Goal: Information Seeking & Learning: Learn about a topic

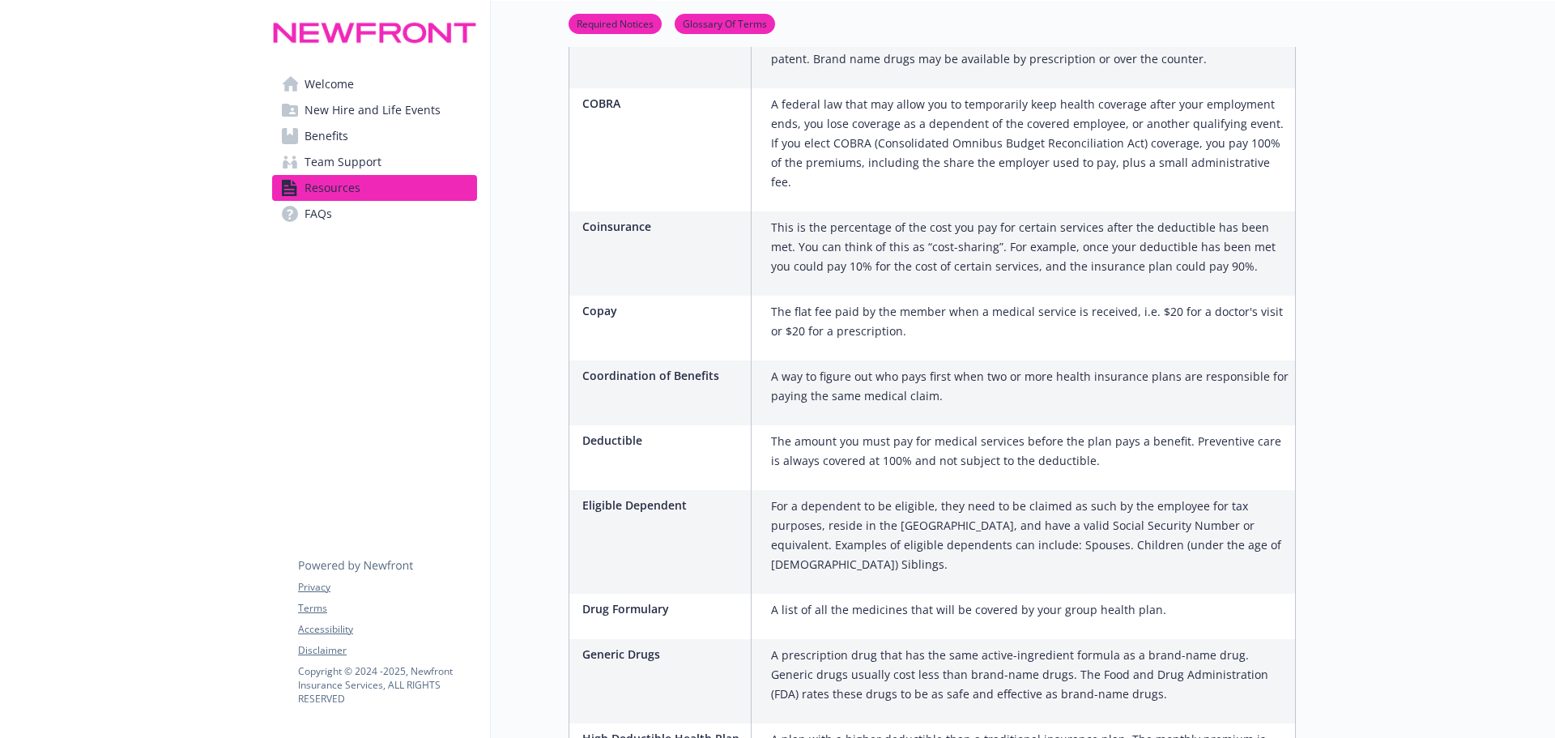
scroll to position [1377, 0]
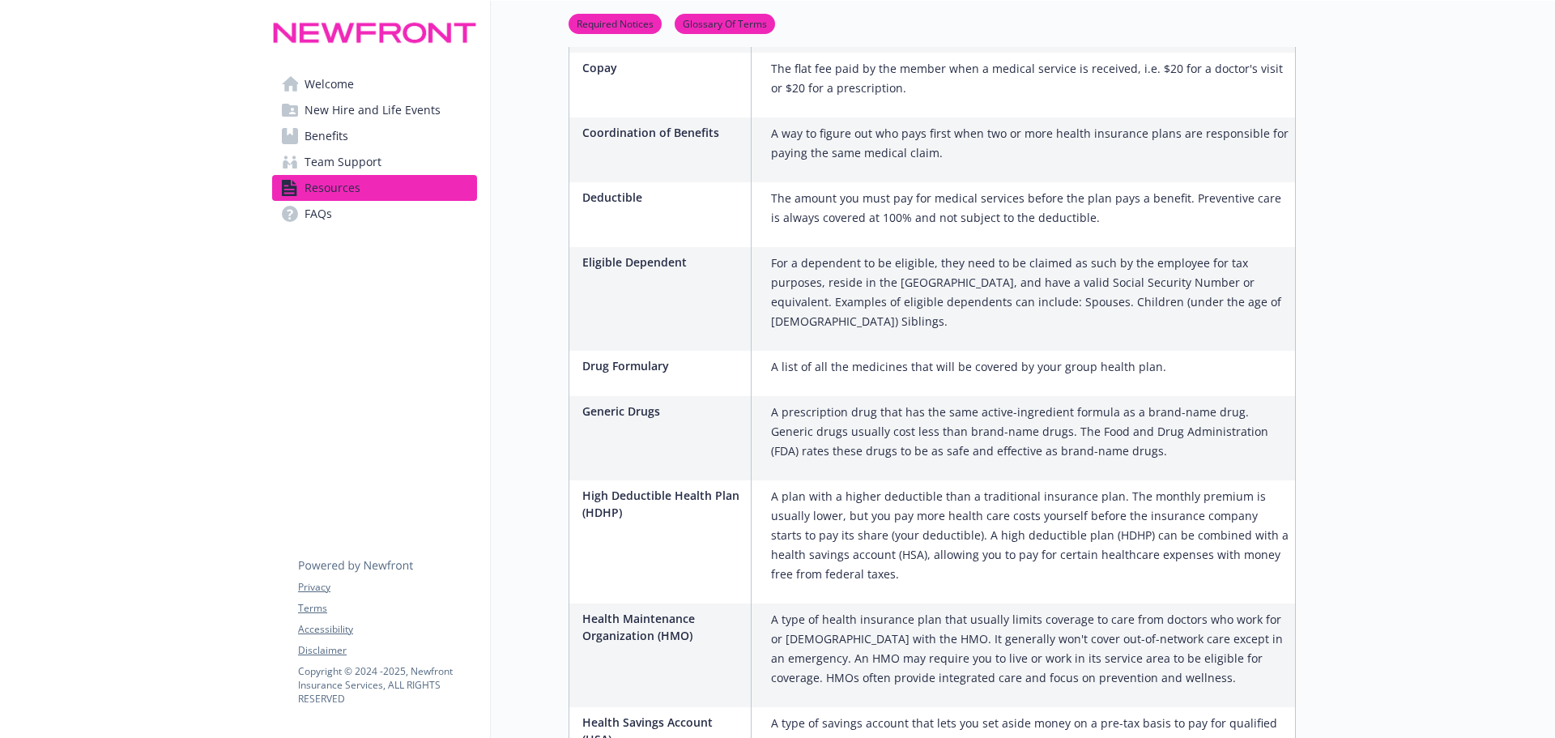
click at [376, 138] on link "Benefits" at bounding box center [374, 136] width 205 height 26
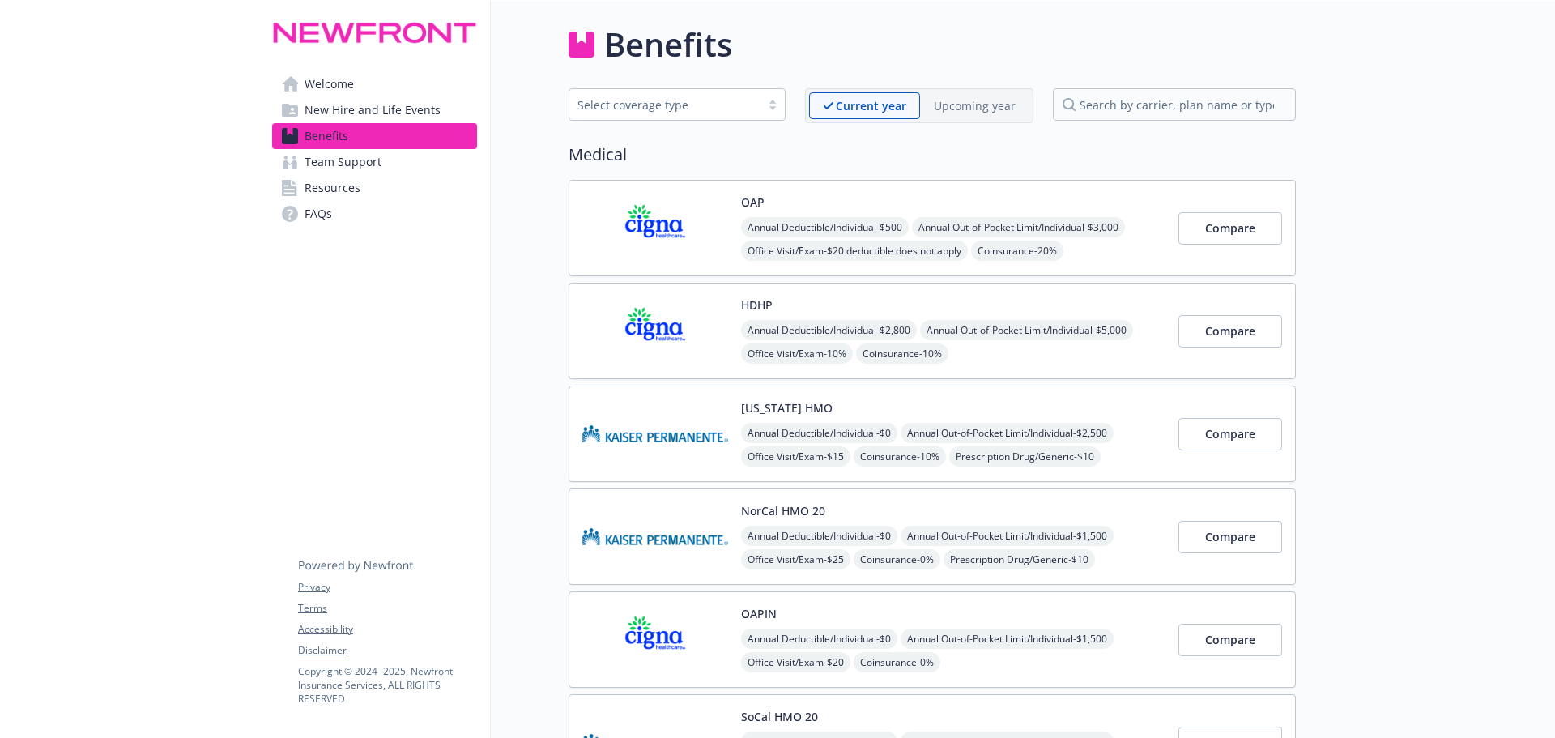
click at [986, 95] on div "Upcoming year" at bounding box center [974, 105] width 109 height 27
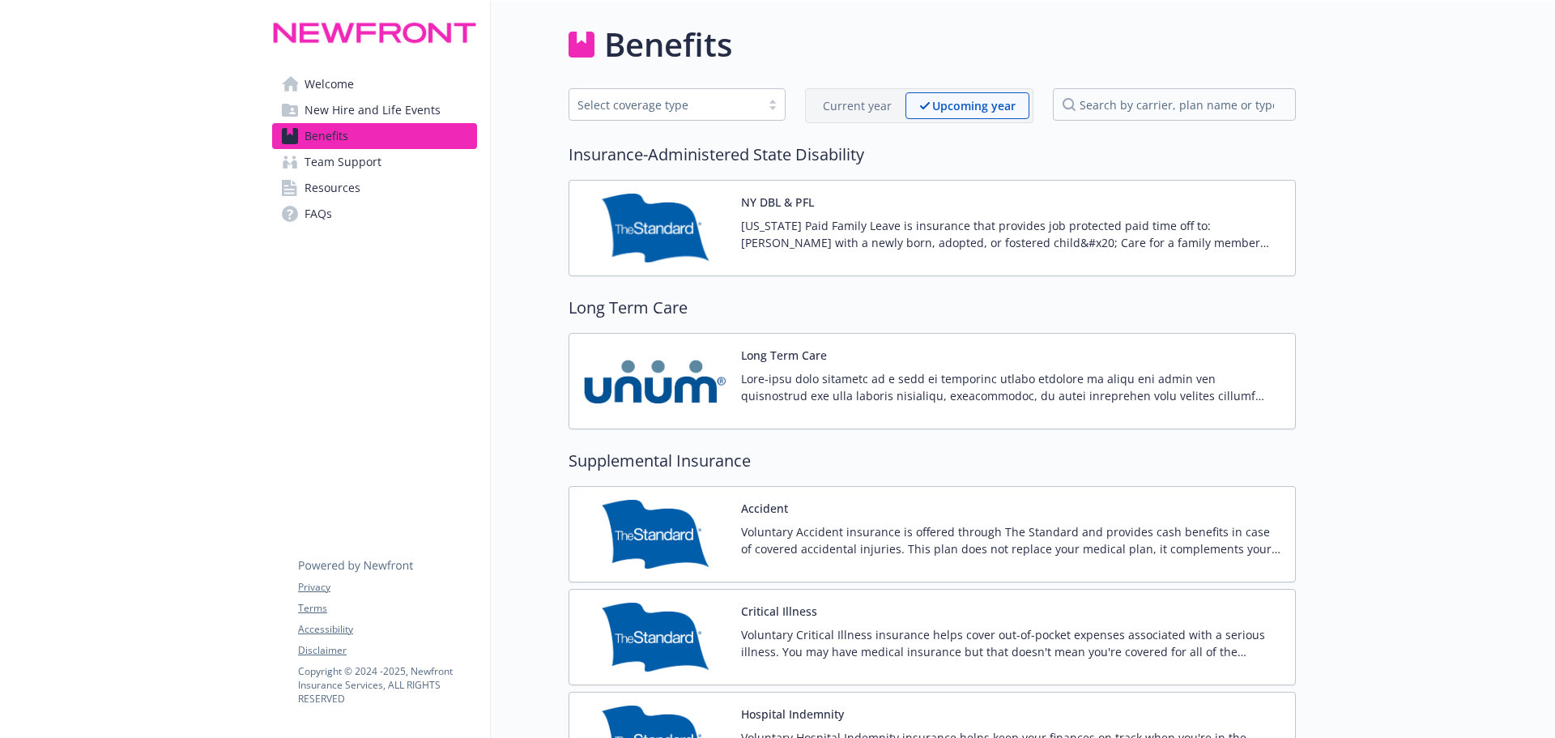
click at [870, 105] on p "Current year" at bounding box center [857, 105] width 69 height 17
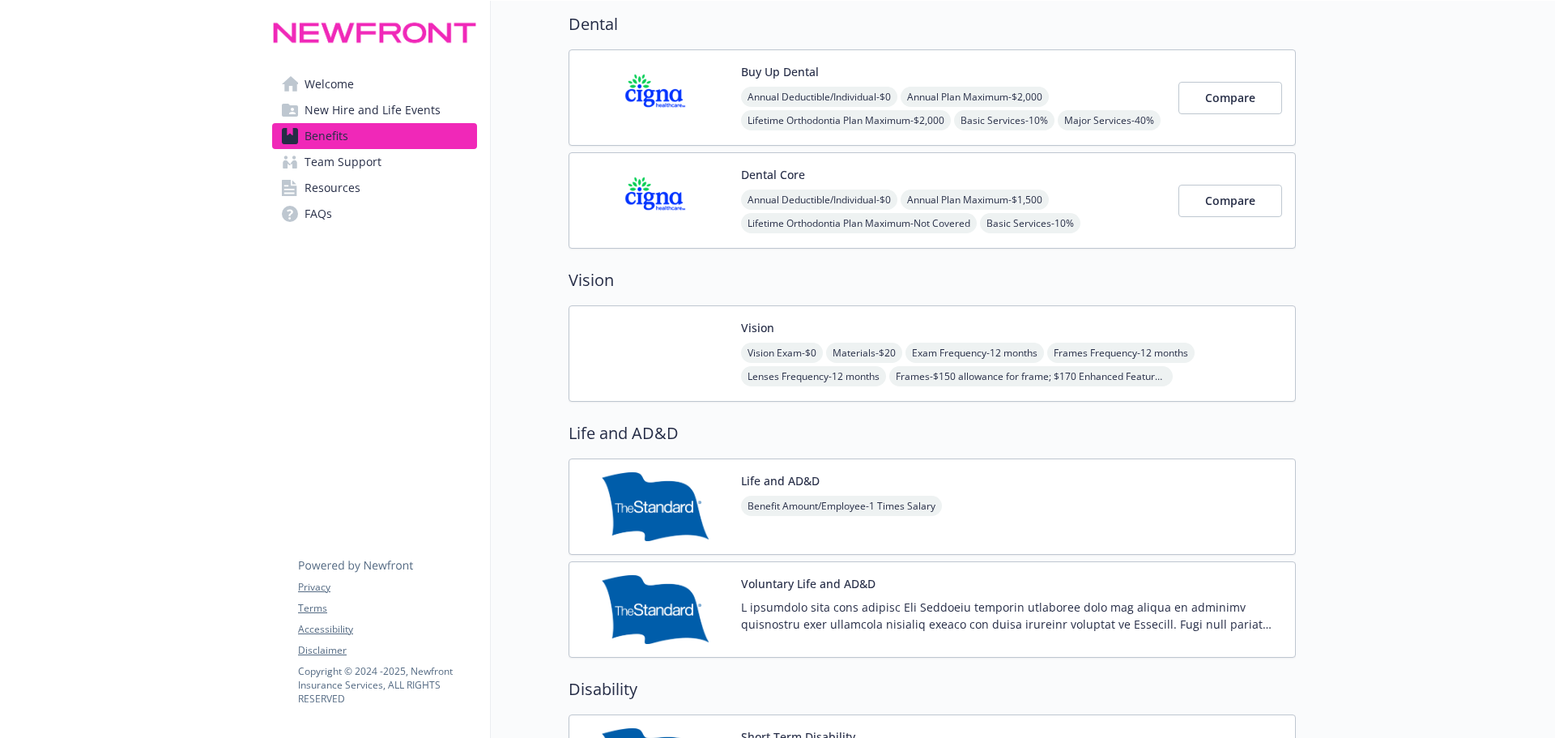
scroll to position [891, 0]
